Goal: Task Accomplishment & Management: Manage account settings

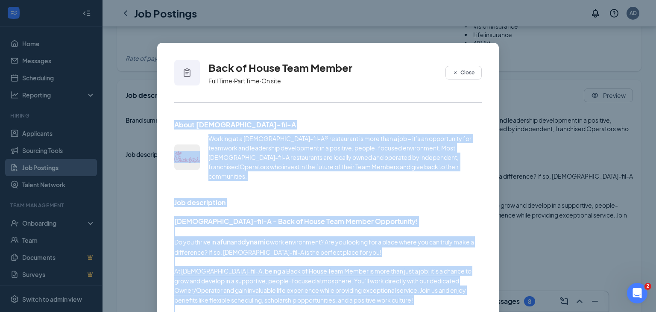
scroll to position [278, 0]
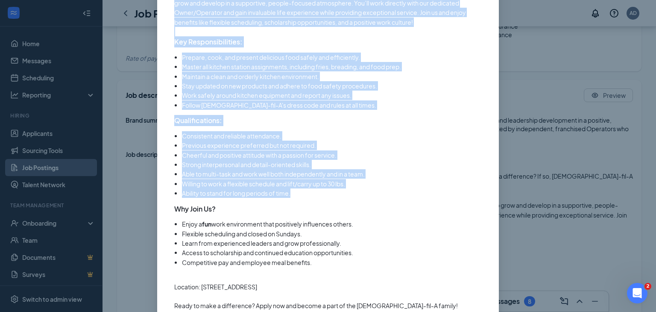
click at [532, 85] on div "Back of House Team Member Full Time ‧ Part Time ‧ On site Close About [DEMOGRAP…" at bounding box center [328, 156] width 656 height 312
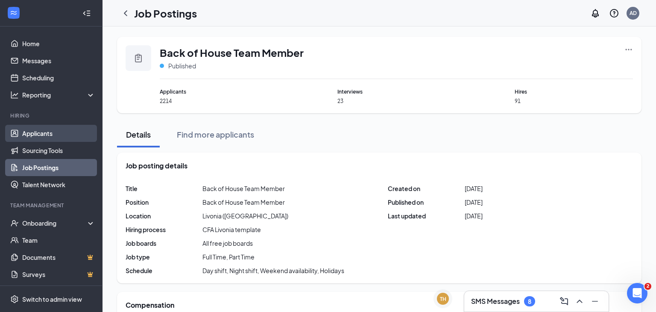
click at [42, 138] on link "Applicants" at bounding box center [58, 133] width 73 height 17
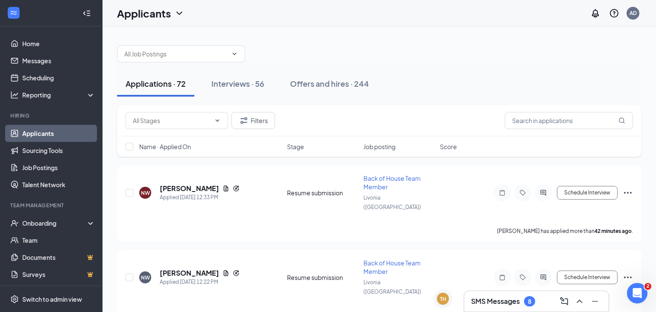
click at [35, 139] on link "Applicants" at bounding box center [58, 133] width 73 height 17
click at [34, 72] on link "Scheduling" at bounding box center [58, 77] width 73 height 17
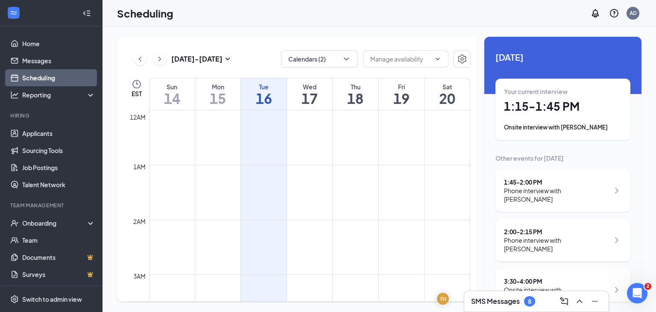
scroll to position [420, 0]
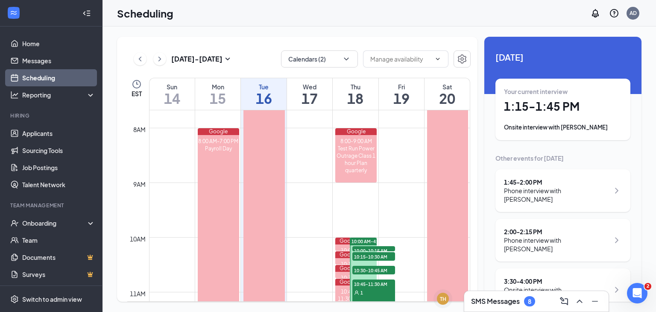
click at [571, 121] on div "Your current interview 1:15 - 1:45 PM Onsite interview with [PERSON_NAME]" at bounding box center [563, 109] width 118 height 44
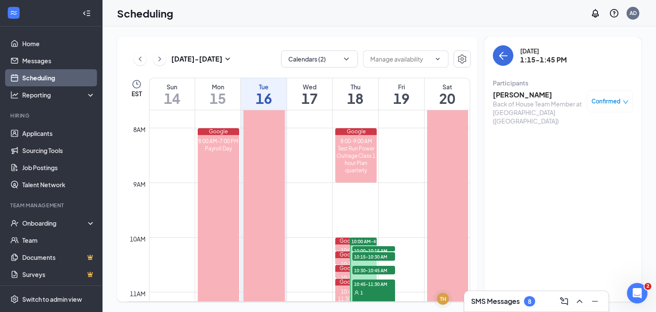
click at [530, 96] on h3 "[PERSON_NAME]" at bounding box center [538, 94] width 90 height 9
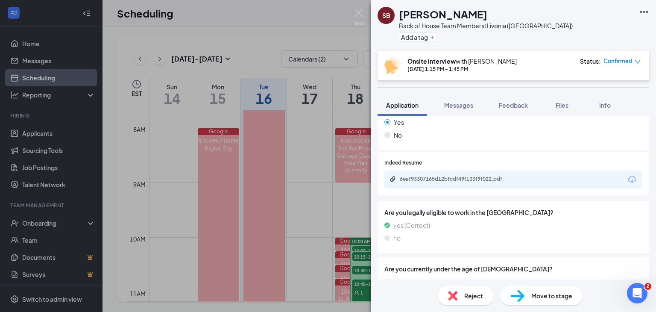
scroll to position [454, 0]
click at [495, 181] on div "6eaf93307165d12bfcdf49f133f9f022.pdf" at bounding box center [460, 179] width 120 height 7
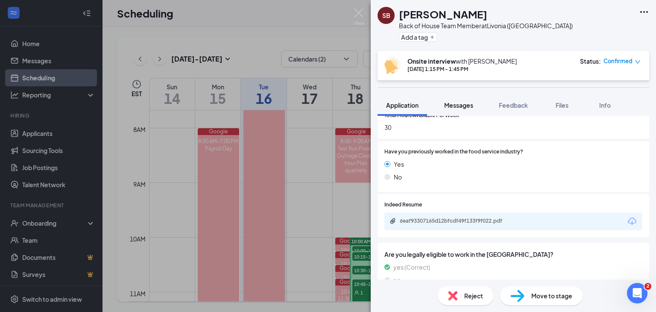
scroll to position [439, 0]
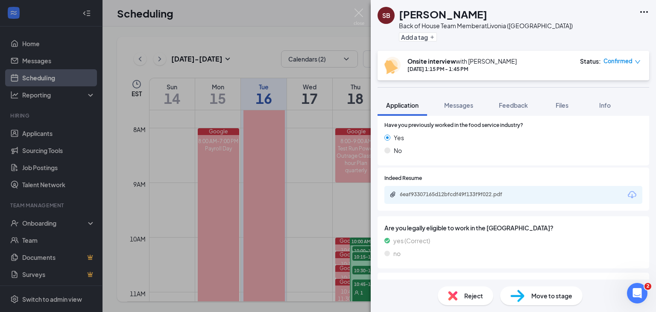
click at [484, 196] on div "6eaf93307165d12bfcdf49f133f9f022.pdf" at bounding box center [460, 194] width 120 height 7
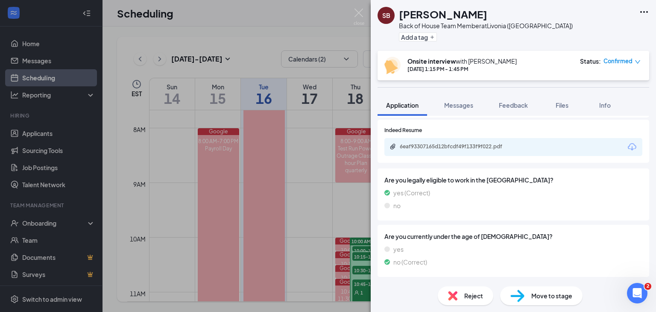
scroll to position [504, 0]
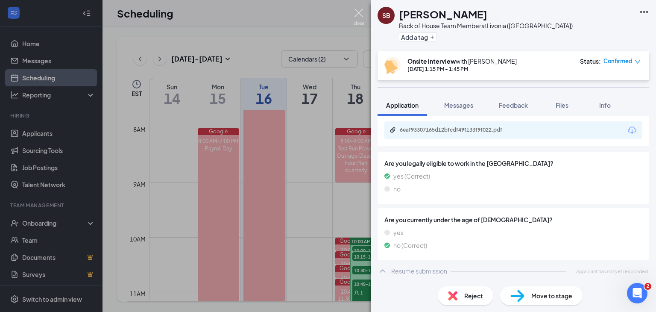
click at [355, 18] on img at bounding box center [359, 17] width 11 height 17
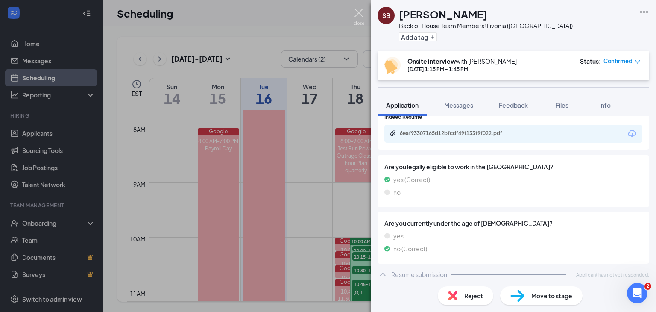
click at [358, 17] on div "Scheduling AD" at bounding box center [380, 13] width 554 height 26
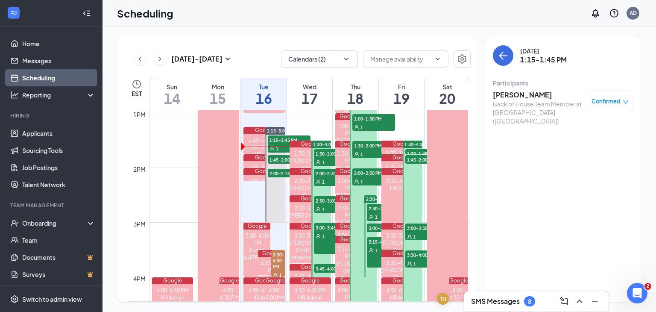
scroll to position [712, 0]
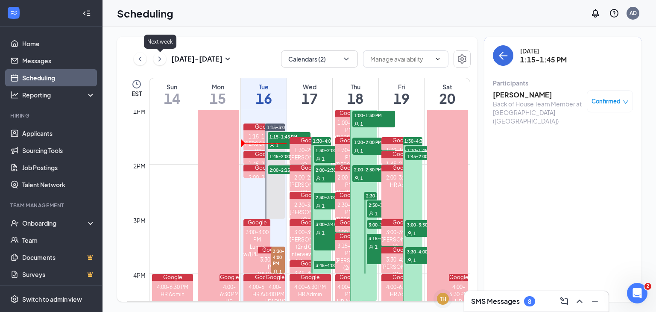
click at [160, 61] on icon "ChevronRight" at bounding box center [159, 59] width 9 height 10
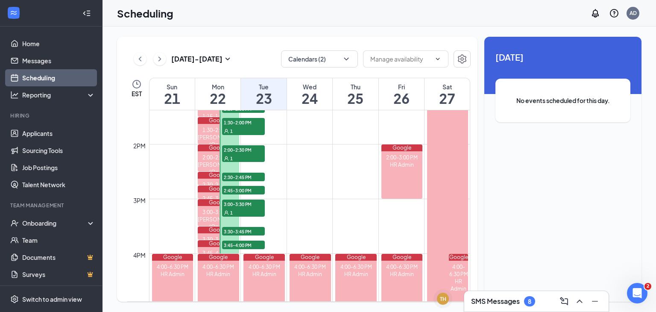
scroll to position [731, 0]
click at [237, 154] on div "1" at bounding box center [243, 158] width 43 height 9
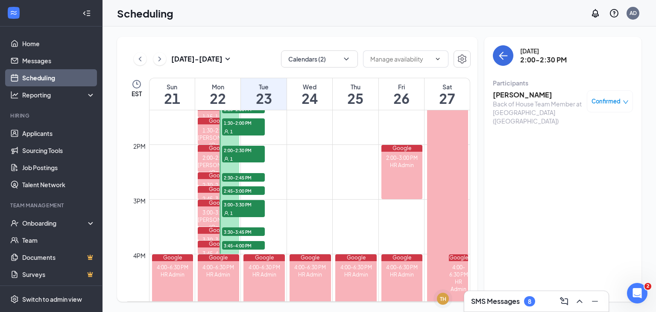
click at [64, 78] on link "Scheduling" at bounding box center [58, 77] width 73 height 17
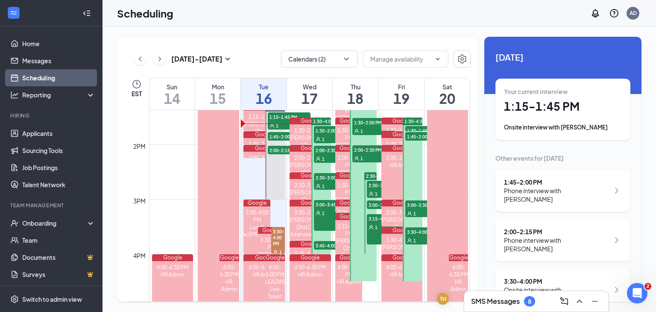
click at [549, 99] on div "Your current interview 1:15 - 1:45 PM Onsite interview with [PERSON_NAME]" at bounding box center [563, 109] width 118 height 44
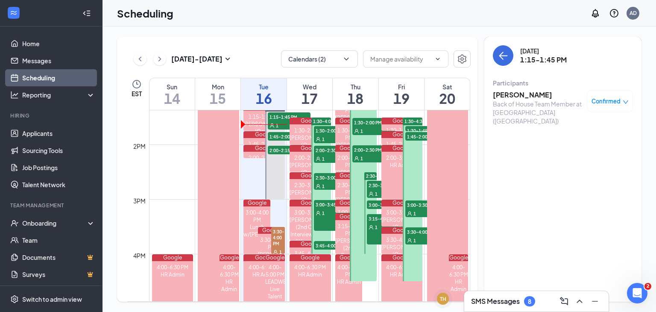
scroll to position [420, 0]
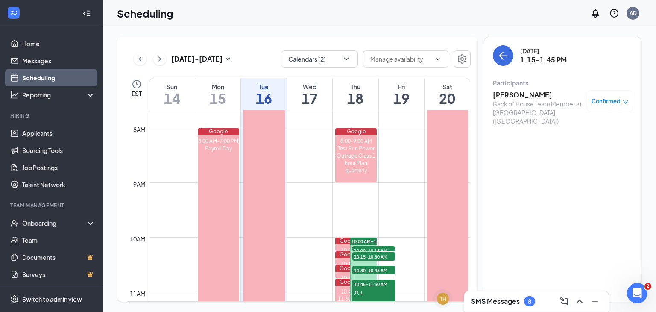
click at [530, 98] on h3 "[PERSON_NAME]" at bounding box center [538, 94] width 90 height 9
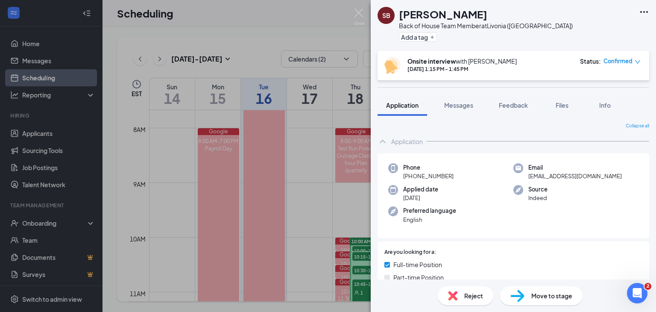
click at [524, 296] on div "Move to stage" at bounding box center [541, 295] width 82 height 19
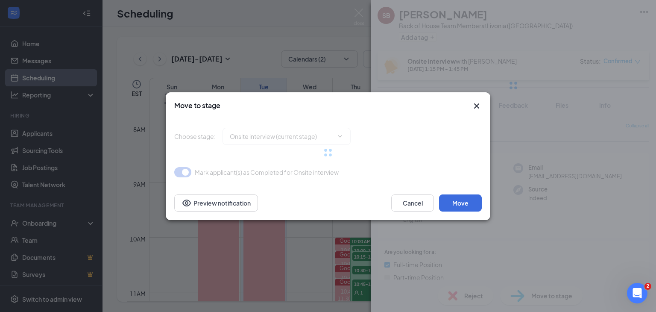
type input "2nd Onsite Interview (next stage)"
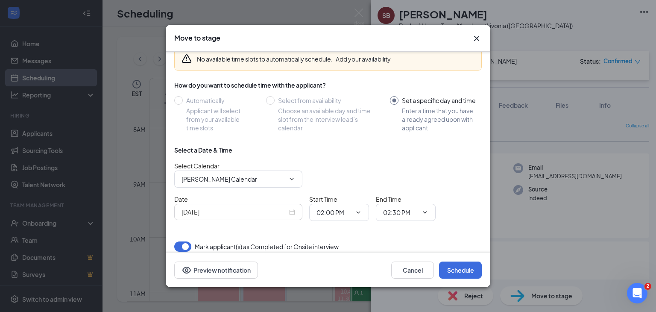
scroll to position [45, 0]
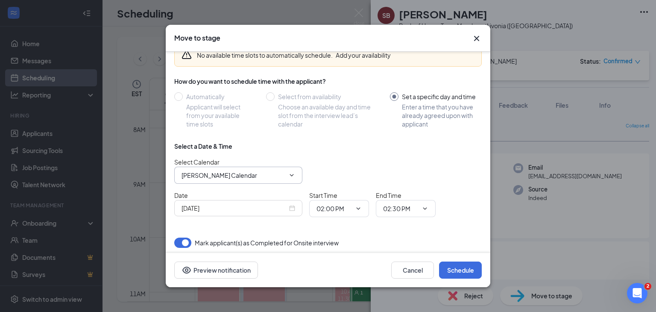
click at [261, 179] on span "[PERSON_NAME] Calendar" at bounding box center [238, 175] width 128 height 17
click at [282, 176] on input "[PERSON_NAME] Calendar" at bounding box center [233, 174] width 103 height 9
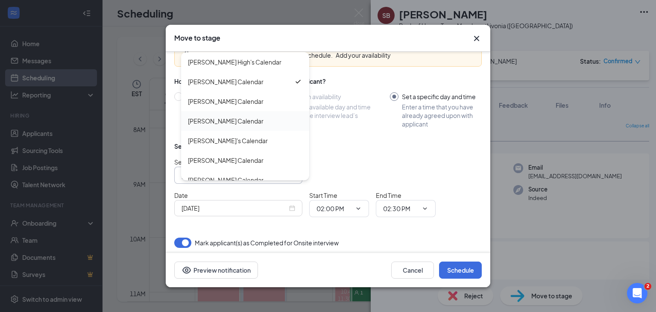
click at [258, 121] on div "[PERSON_NAME] Calendar" at bounding box center [226, 120] width 76 height 9
type input "[PERSON_NAME] Calendar"
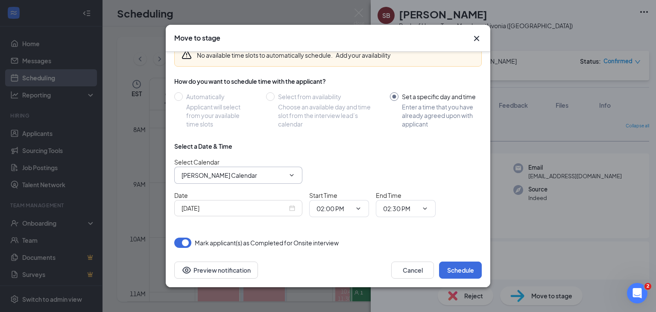
scroll to position [48, 0]
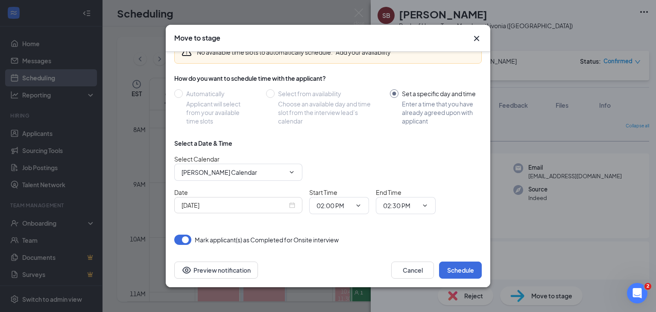
click at [294, 205] on div "[DATE]" at bounding box center [239, 204] width 114 height 9
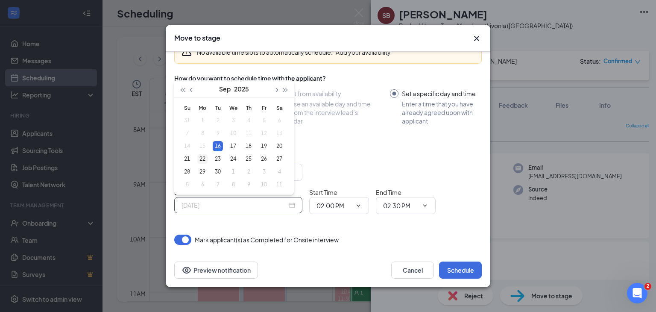
type input "[DATE]"
click at [204, 160] on div "22" at bounding box center [202, 159] width 10 height 10
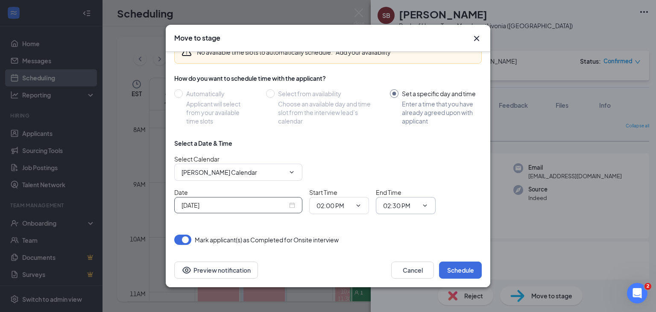
click at [407, 201] on input "02:30 PM" at bounding box center [400, 205] width 35 height 9
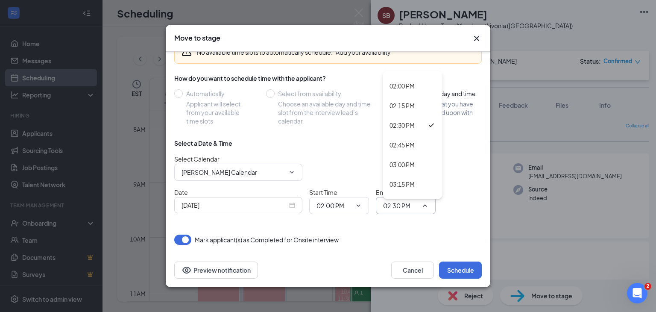
scroll to position [1099, 0]
click at [410, 166] on div "03:00 PM" at bounding box center [413, 161] width 60 height 20
type input "03:00 PM"
click at [415, 164] on div "Select Calendar [PERSON_NAME] Calendar [PERSON_NAME] High's Calendar [PERSON_NA…" at bounding box center [328, 167] width 308 height 26
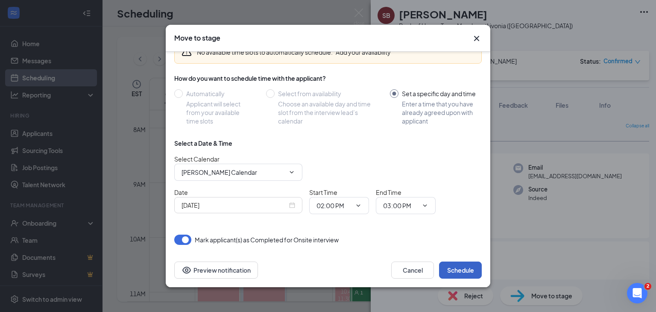
click at [463, 272] on button "Schedule" at bounding box center [460, 269] width 43 height 17
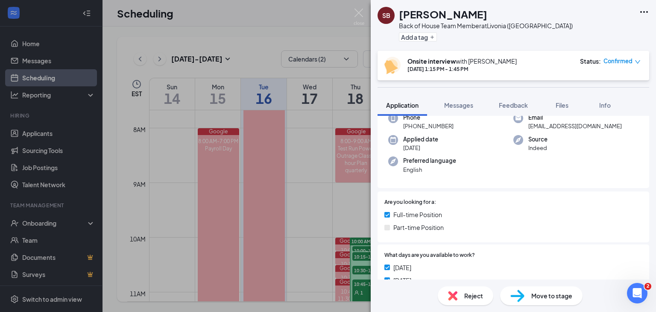
scroll to position [0, 0]
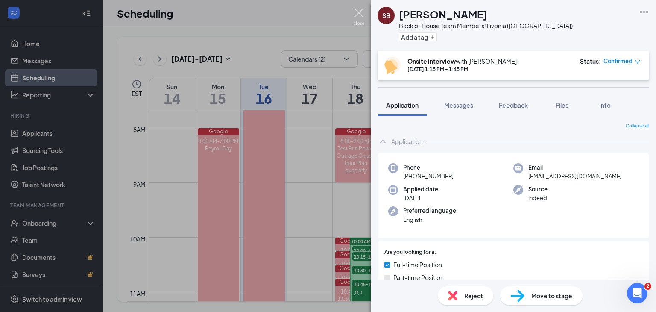
click at [360, 18] on img at bounding box center [359, 17] width 11 height 17
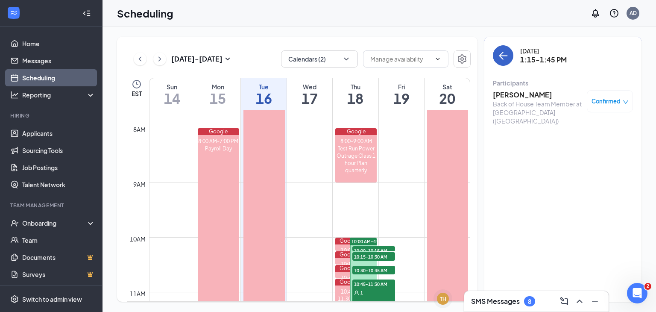
click at [507, 63] on button "back-button" at bounding box center [503, 55] width 21 height 21
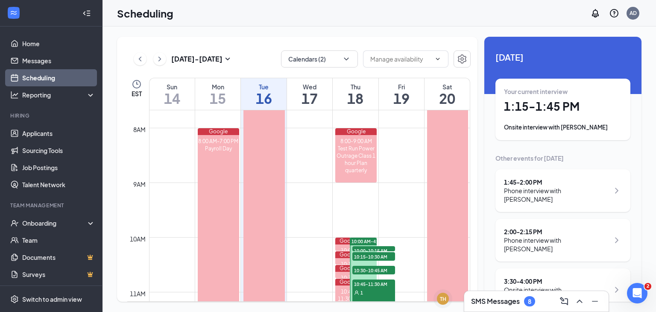
click at [558, 184] on div "1:45 - 2:00 PM" at bounding box center [557, 182] width 106 height 9
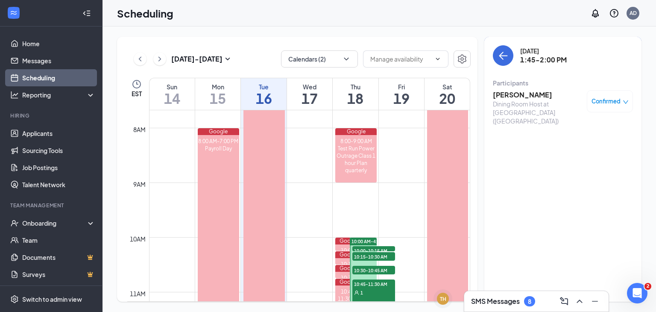
click at [513, 96] on h3 "[PERSON_NAME]" at bounding box center [538, 94] width 90 height 9
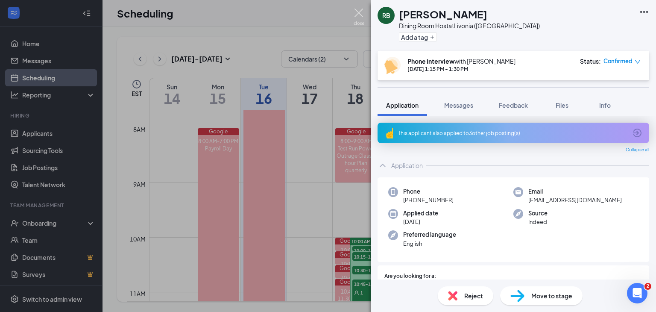
click at [360, 16] on img at bounding box center [359, 17] width 11 height 17
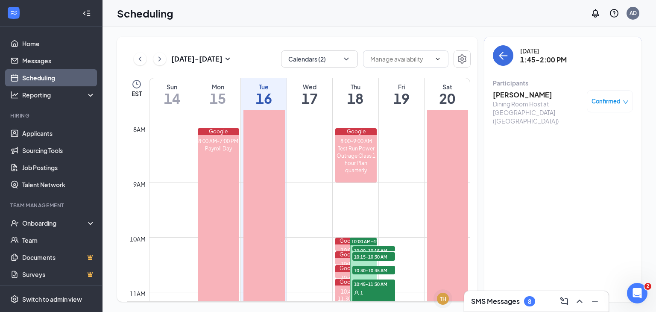
click at [513, 94] on h3 "[PERSON_NAME]" at bounding box center [538, 94] width 90 height 9
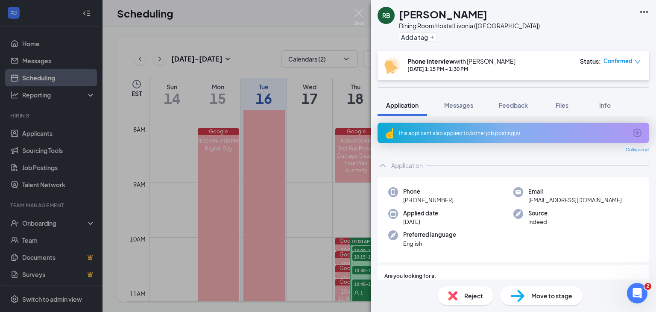
click at [566, 299] on span "Move to stage" at bounding box center [551, 295] width 41 height 9
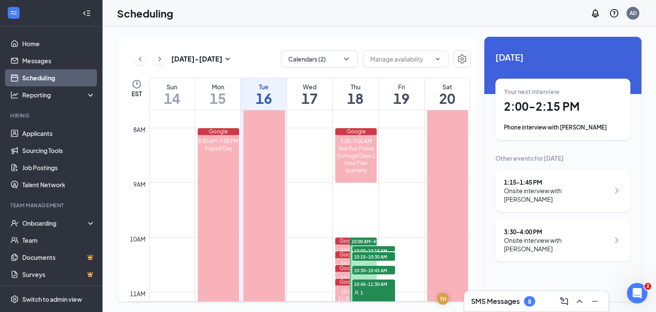
click at [366, 121] on td at bounding box center [309, 121] width 321 height 14
click at [563, 118] on div "Your next interview 2:00 - 2:15 PM Phone interview with [PERSON_NAME]" at bounding box center [563, 109] width 118 height 44
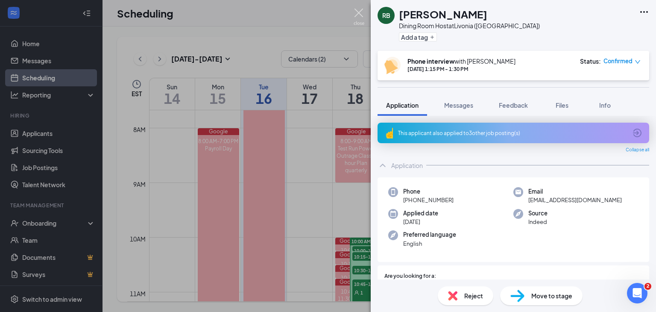
click at [354, 18] on img at bounding box center [359, 17] width 11 height 17
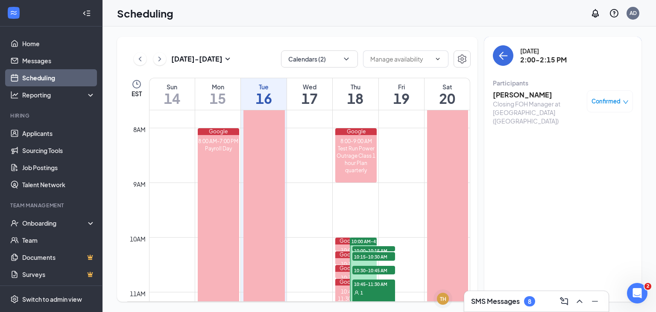
click at [530, 94] on h3 "[PERSON_NAME]" at bounding box center [538, 94] width 90 height 9
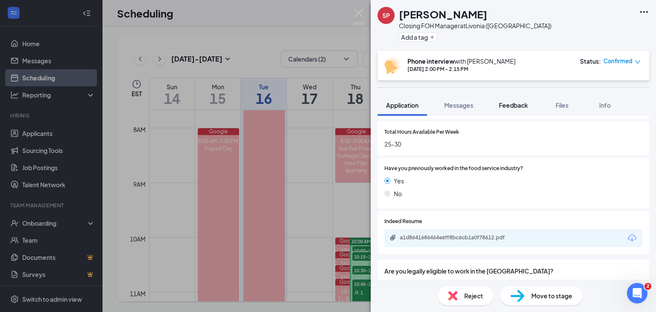
scroll to position [397, 0]
click at [494, 236] on div "a1d8641686464e6ff8bc6cb1a0f78612.pdf" at bounding box center [460, 236] width 120 height 7
click at [476, 233] on div "a1d8641686464e6ff8bc6cb1a0f78612.pdf" at bounding box center [460, 236] width 120 height 7
click at [358, 15] on img at bounding box center [359, 17] width 11 height 17
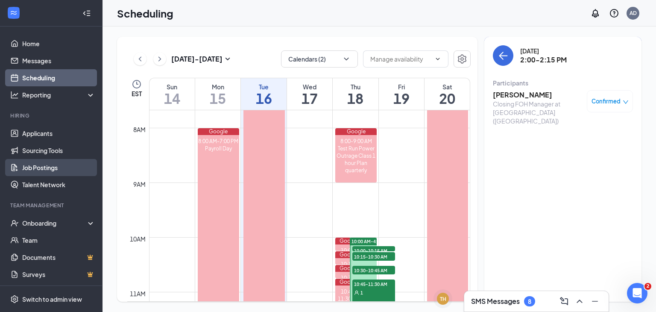
click at [32, 169] on link "Job Postings" at bounding box center [58, 167] width 73 height 17
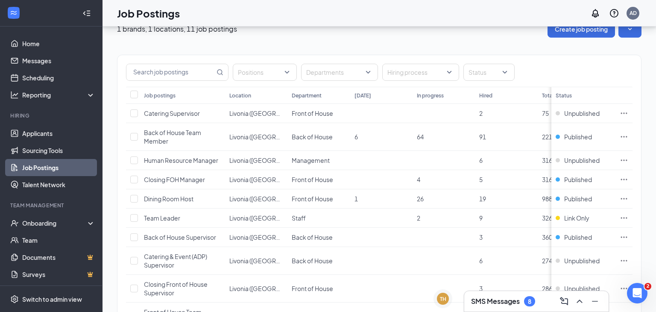
scroll to position [62, 0]
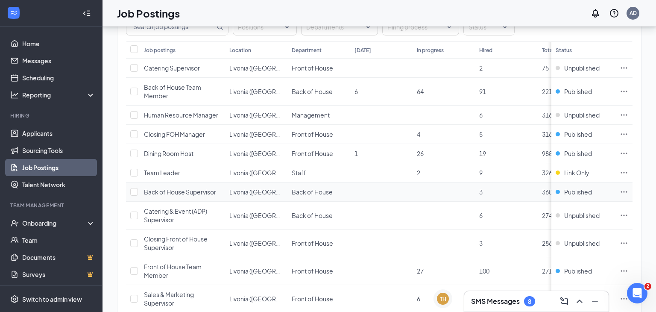
click at [156, 193] on span "Back of House Supervisor" at bounding box center [180, 192] width 72 height 8
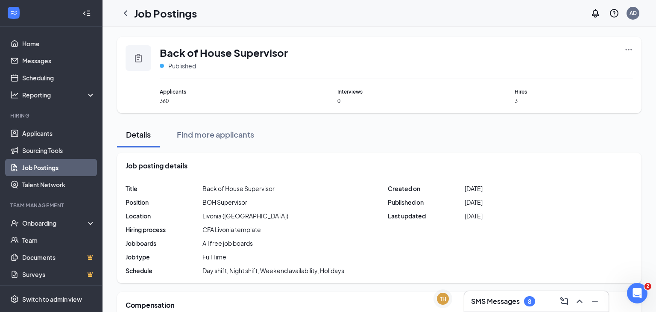
click at [626, 52] on icon "Ellipses" at bounding box center [628, 49] width 9 height 9
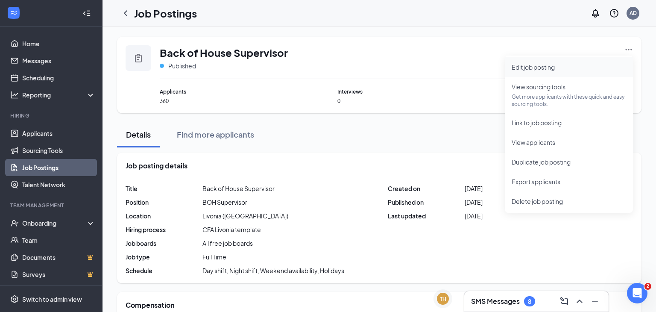
click at [533, 70] on span "Edit job posting" at bounding box center [533, 67] width 43 height 8
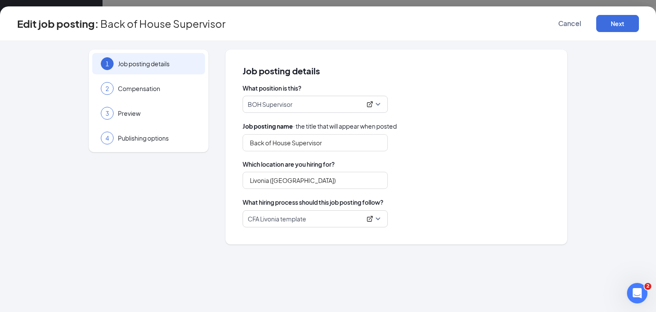
type input "Livonia ([GEOGRAPHIC_DATA])"
click at [155, 90] on span "Compensation" at bounding box center [157, 88] width 79 height 9
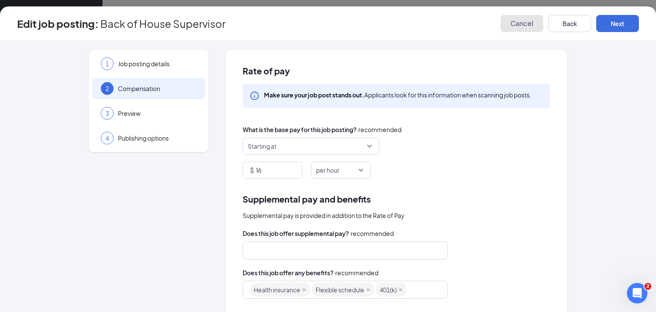
click at [519, 29] on button "Cancel" at bounding box center [522, 23] width 43 height 17
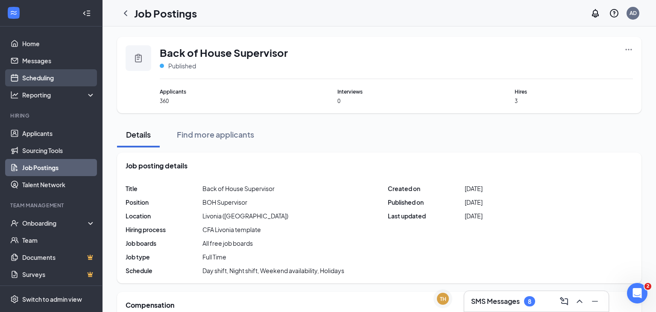
click at [38, 80] on link "Scheduling" at bounding box center [58, 77] width 73 height 17
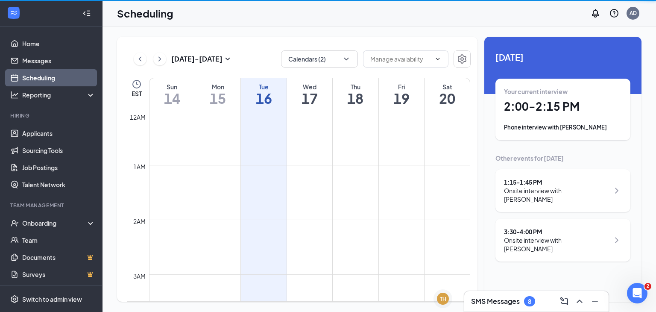
click at [565, 115] on div "Your current interview 2:00 - 2:15 PM Phone interview with [PERSON_NAME]" at bounding box center [563, 109] width 118 height 44
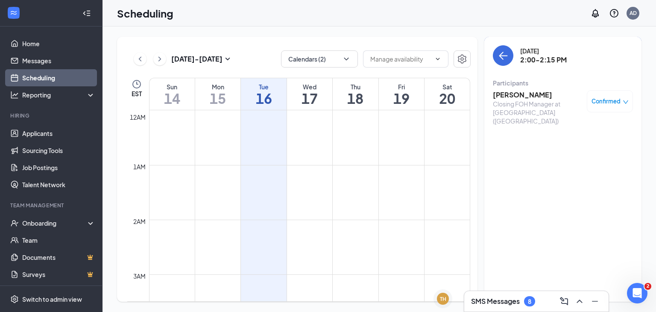
scroll to position [420, 0]
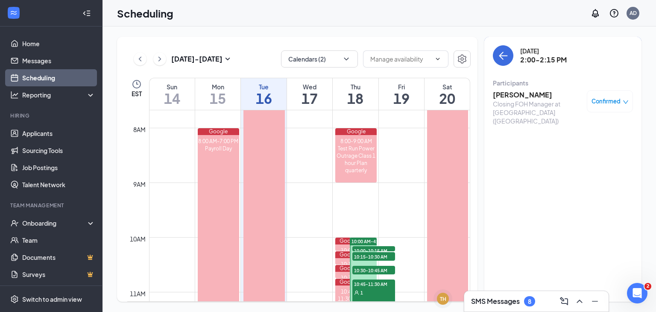
click at [517, 96] on h3 "[PERSON_NAME]" at bounding box center [538, 94] width 90 height 9
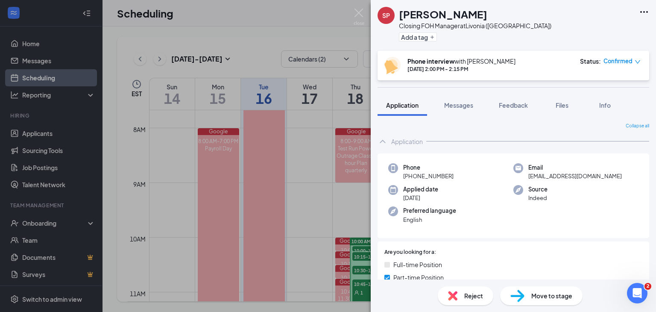
click at [525, 293] on div "Move to stage" at bounding box center [541, 295] width 82 height 19
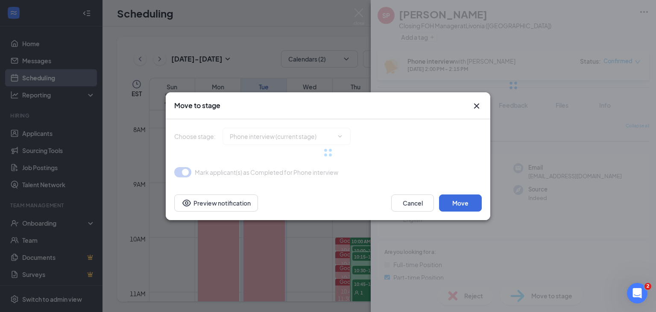
type input "Onsite interview (next stage)"
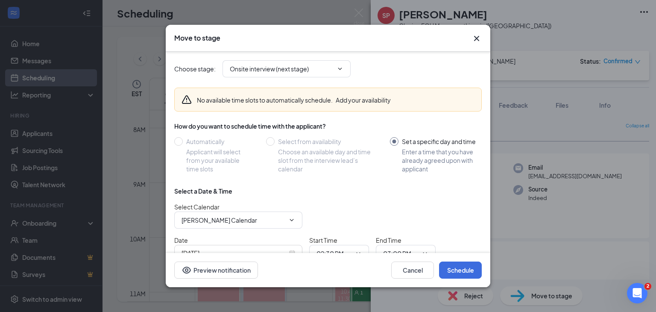
scroll to position [48, 0]
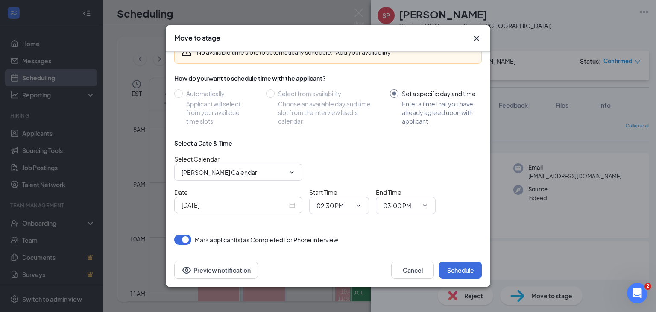
click at [477, 42] on icon "Cross" at bounding box center [477, 38] width 10 height 10
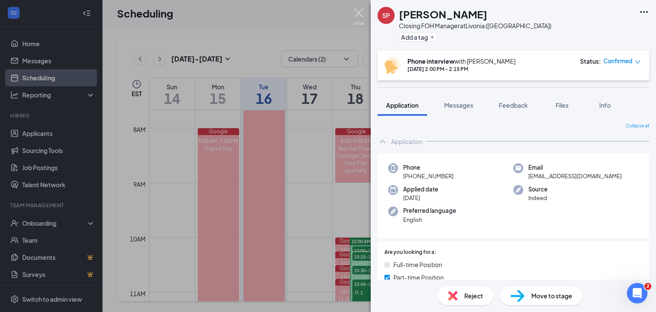
click at [359, 17] on img at bounding box center [359, 17] width 11 height 17
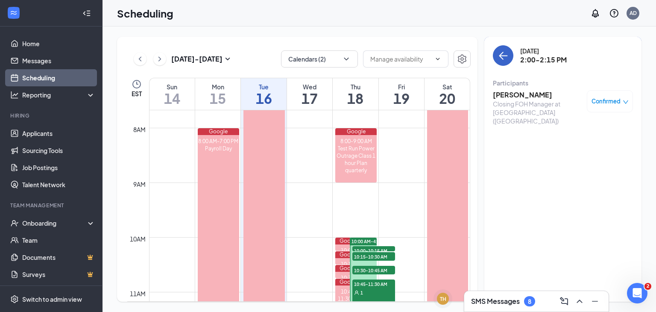
click at [496, 53] on button "back-button" at bounding box center [503, 55] width 21 height 21
